Goal: Navigation & Orientation: Find specific page/section

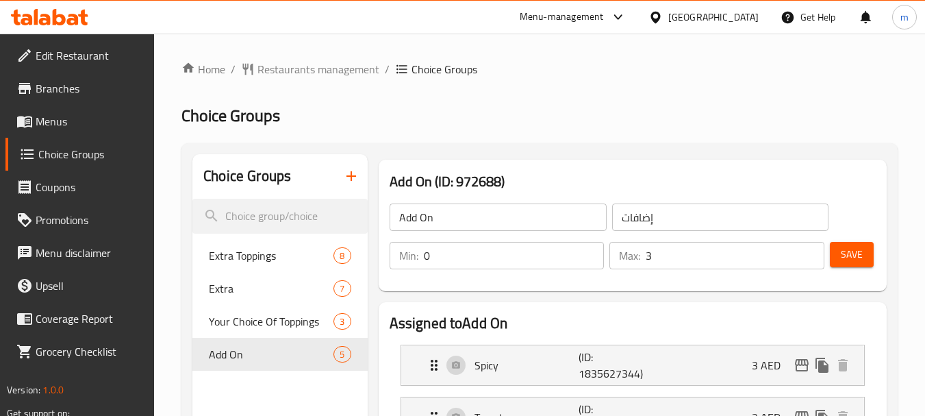
click at [65, 27] on div at bounding box center [49, 16] width 99 height 27
click at [45, 21] on icon at bounding box center [49, 17] width 77 height 16
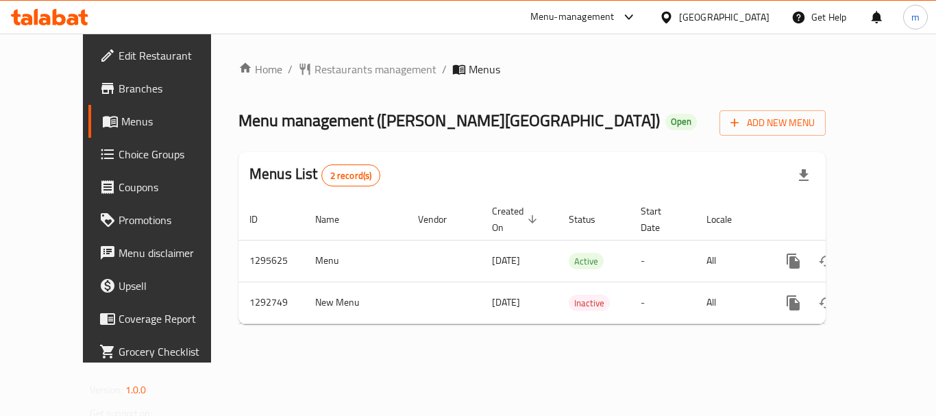
click at [119, 159] on span "Choice Groups" at bounding box center [174, 154] width 110 height 16
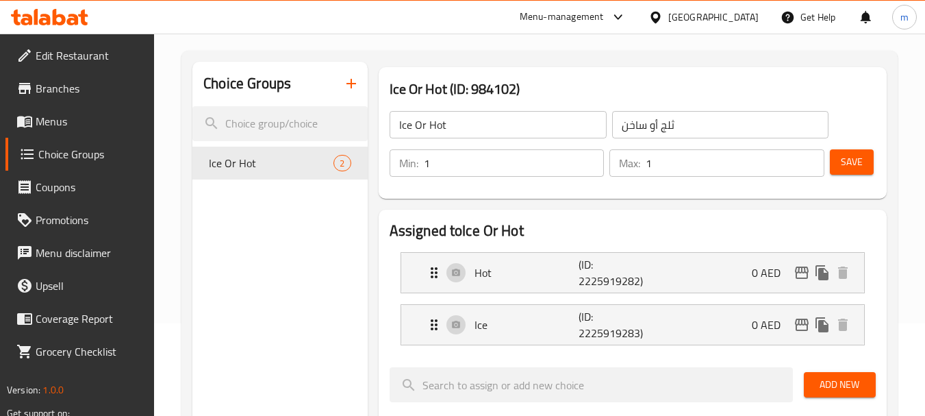
scroll to position [69, 0]
